Goal: Navigation & Orientation: Find specific page/section

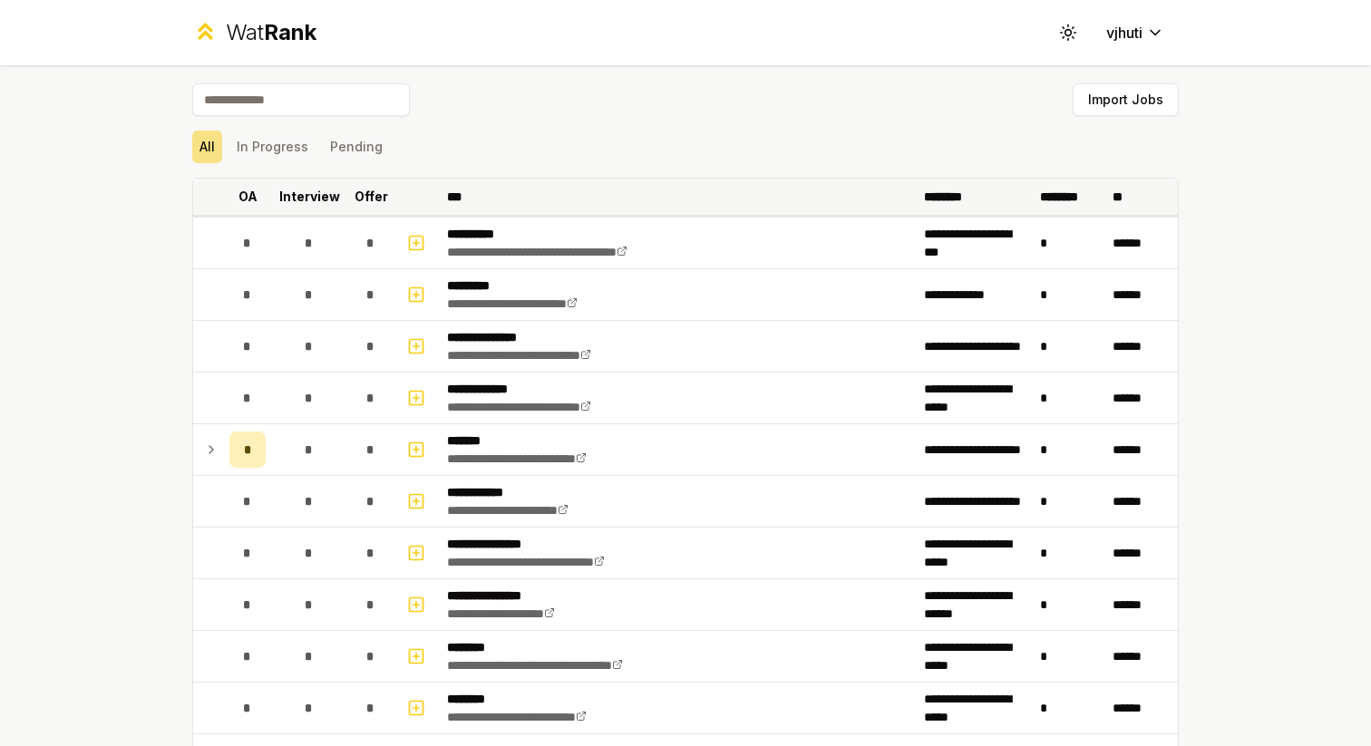
click at [254, 200] on th "OA" at bounding box center [247, 197] width 51 height 36
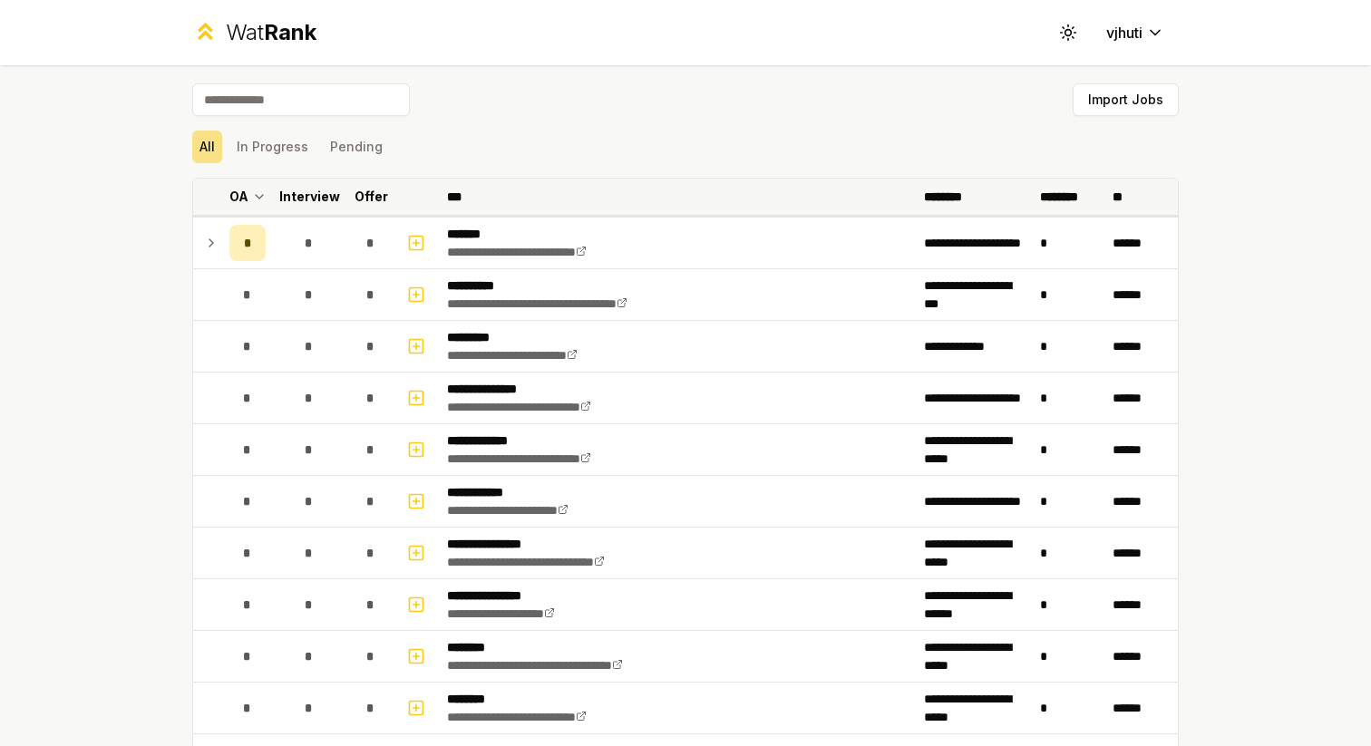
click at [252, 199] on icon at bounding box center [259, 197] width 15 height 22
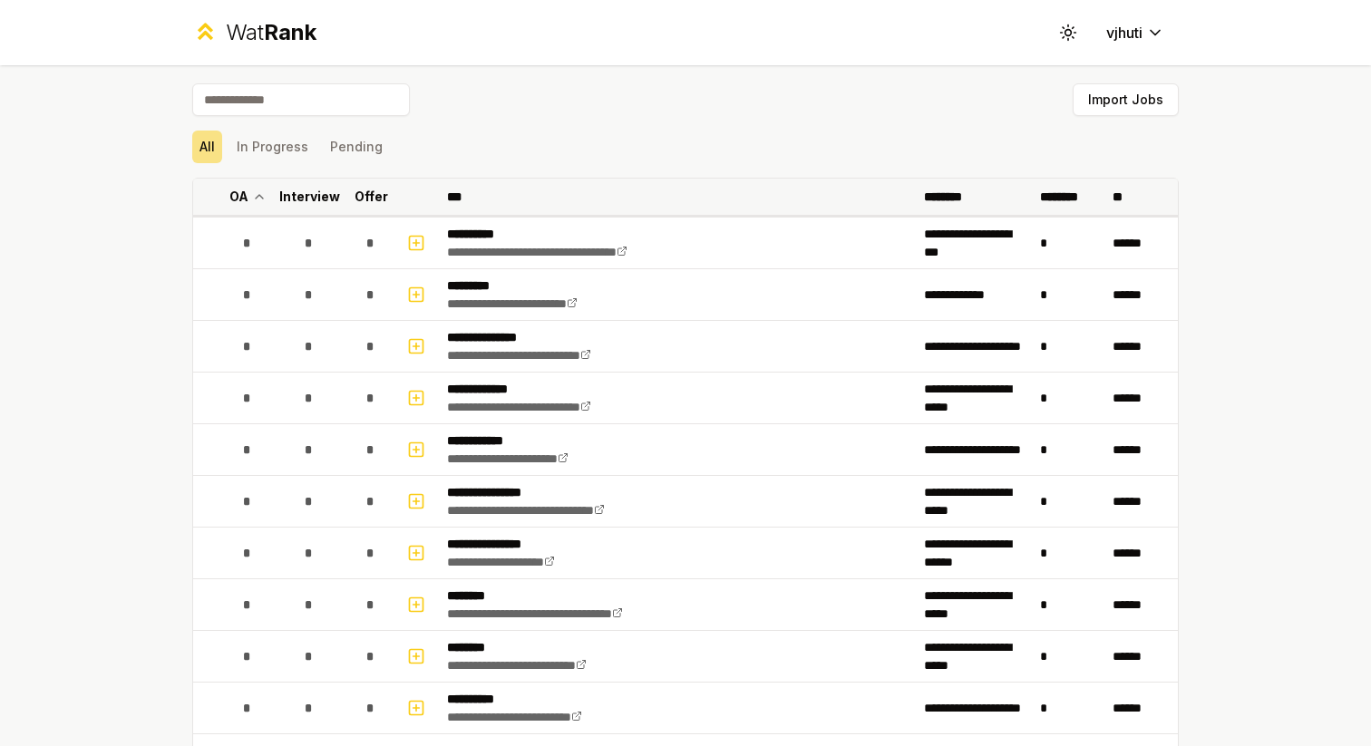
click at [252, 199] on icon at bounding box center [259, 197] width 15 height 22
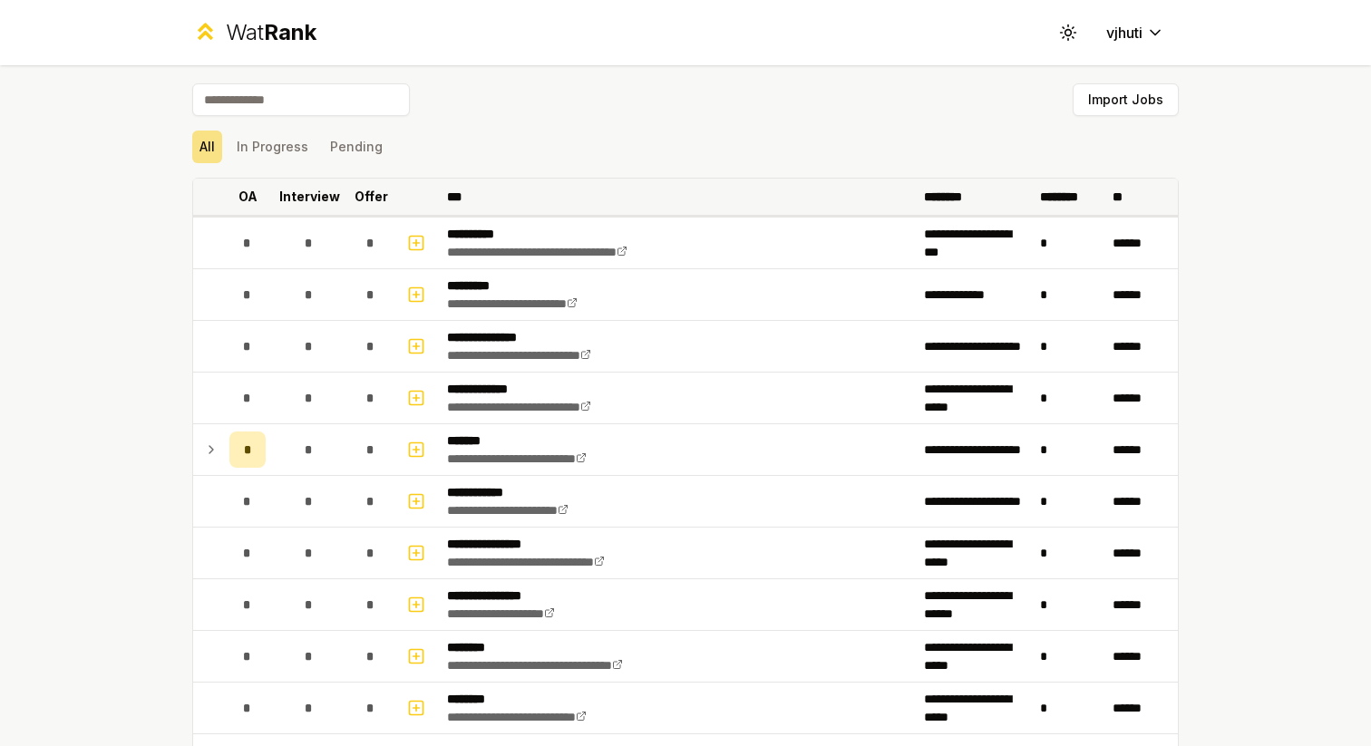
click at [235, 38] on div "Wat Rank" at bounding box center [271, 32] width 91 height 29
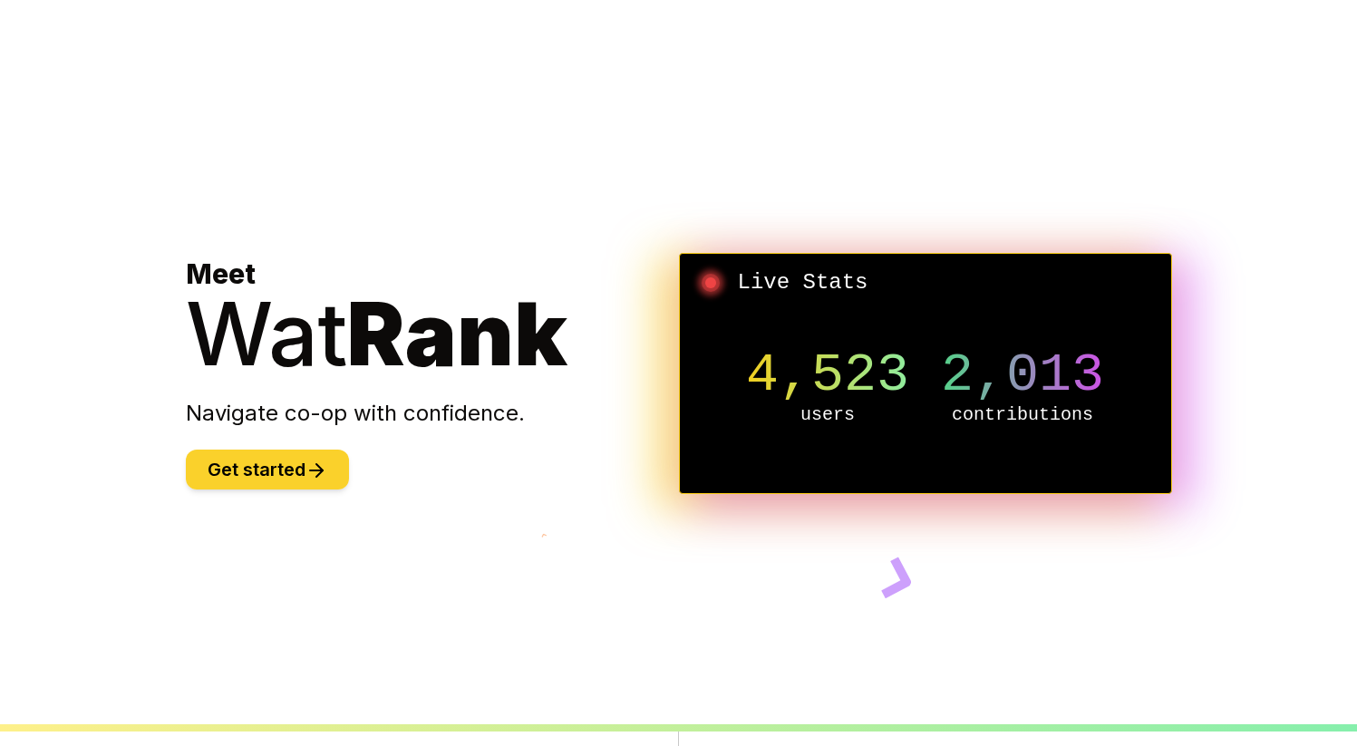
click at [262, 476] on button "Get started" at bounding box center [267, 470] width 163 height 40
